Goal: Check status: Check status

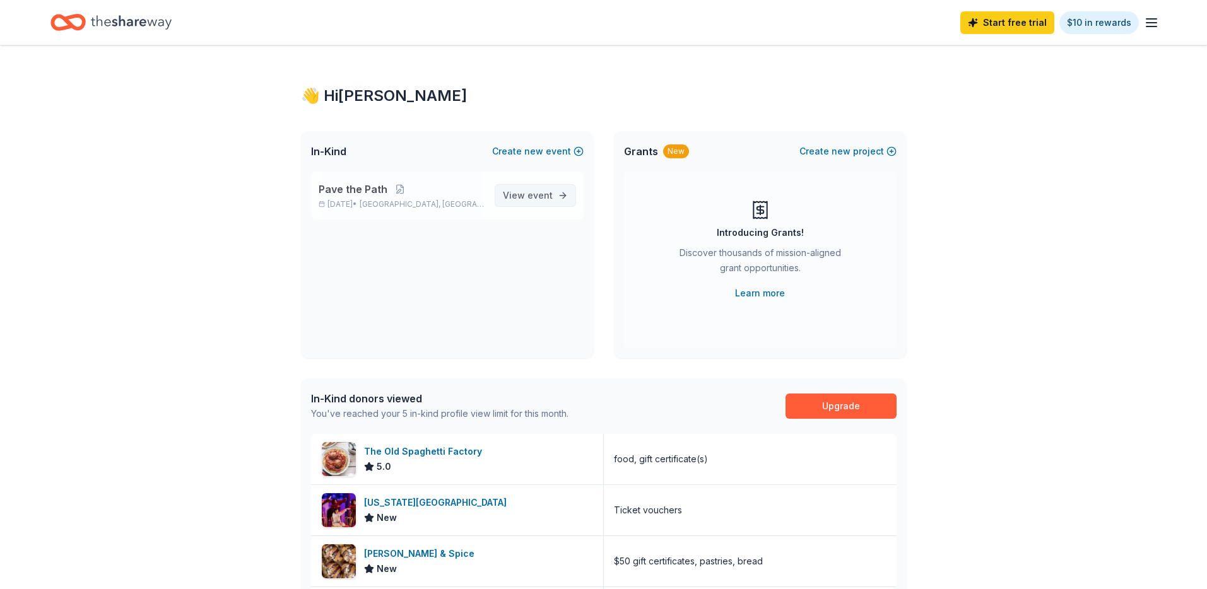
click at [551, 193] on span "event" at bounding box center [539, 195] width 25 height 11
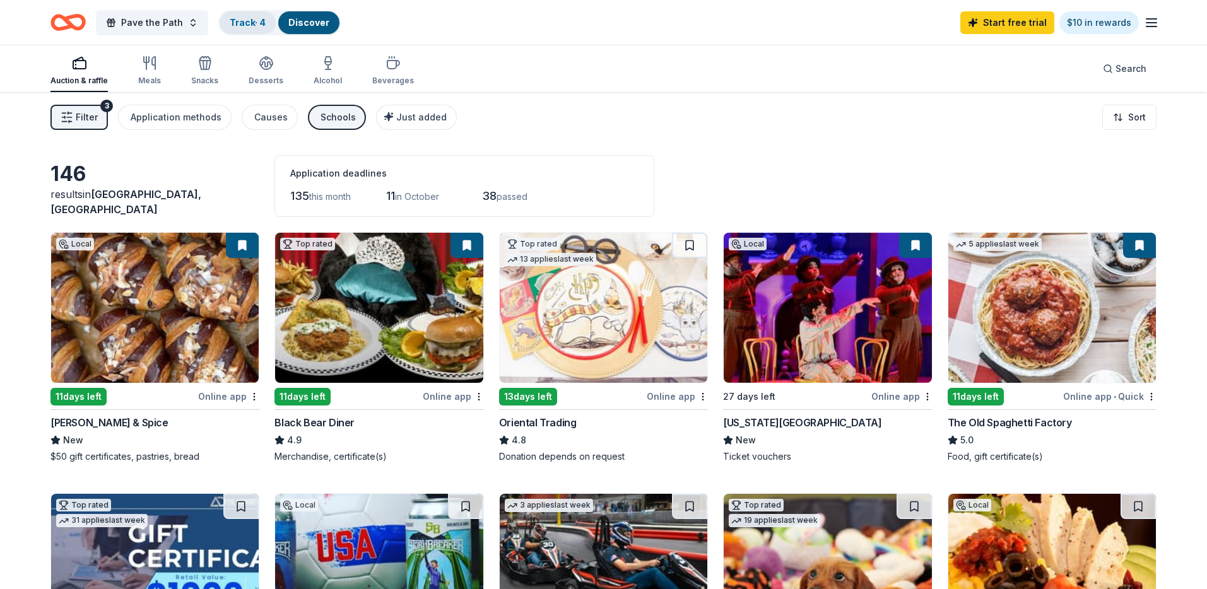
click at [256, 23] on link "Track · 4" at bounding box center [248, 22] width 36 height 11
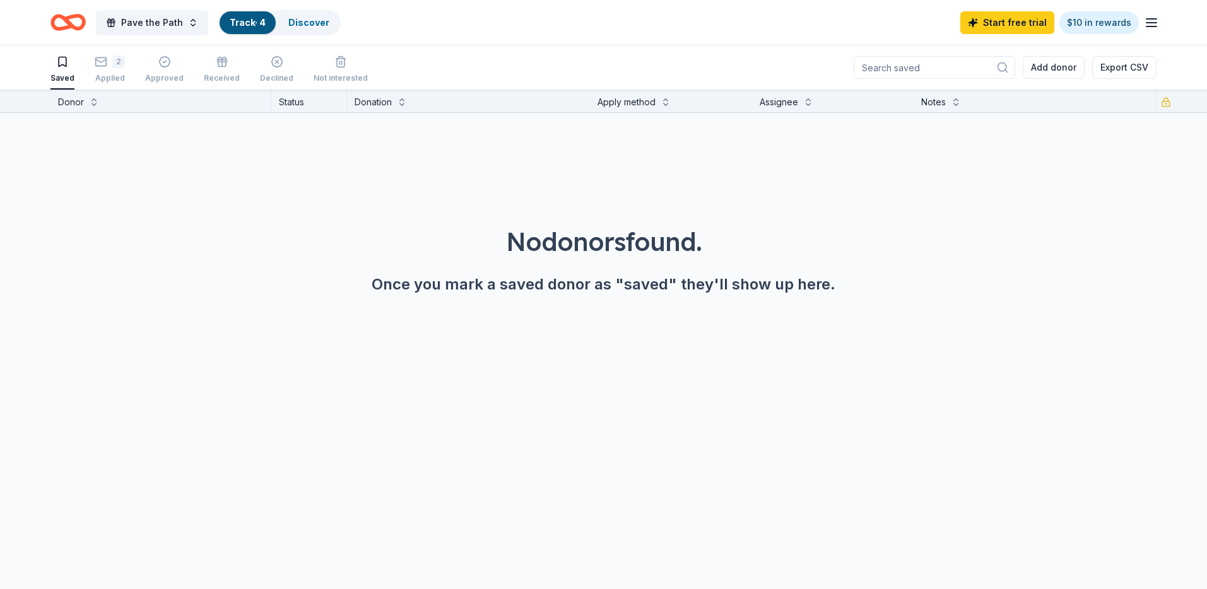
click at [563, 36] on div "Pave the Path Track · 4 Discover Start free trial $10 in rewards" at bounding box center [603, 23] width 1106 height 30
click at [107, 66] on div "2" at bounding box center [110, 62] width 30 height 13
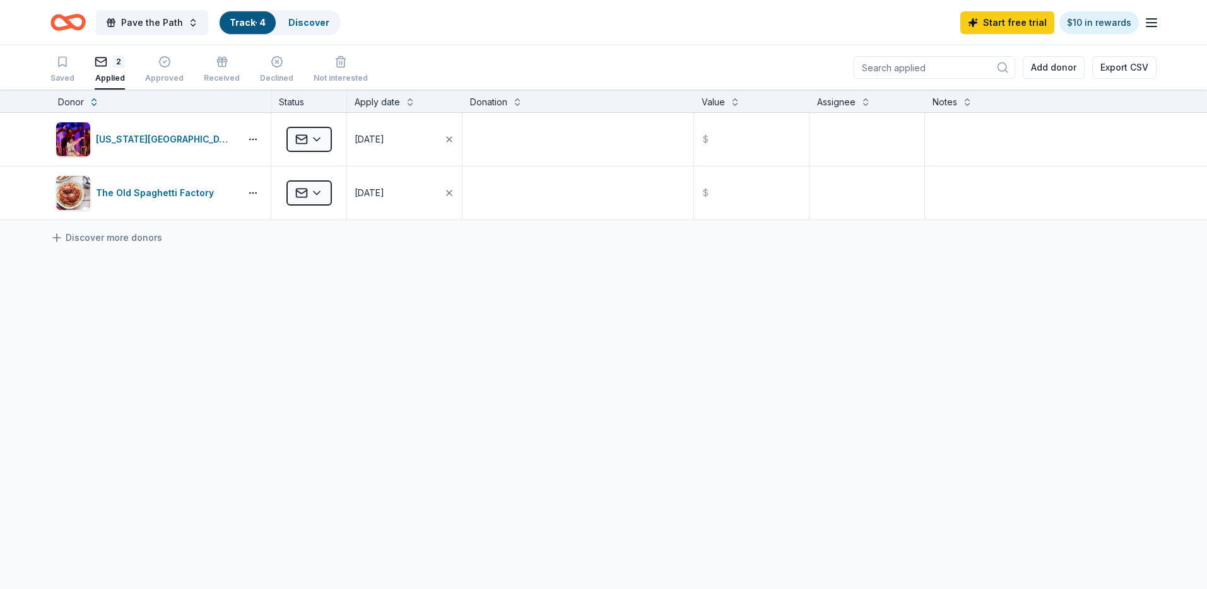
click at [446, 279] on div "[US_STATE] Children's Theatre Applied [DATE] $ The Old Spaghetti Factory Applie…" at bounding box center [603, 285] width 1207 height 344
